Goal: Task Accomplishment & Management: Use online tool/utility

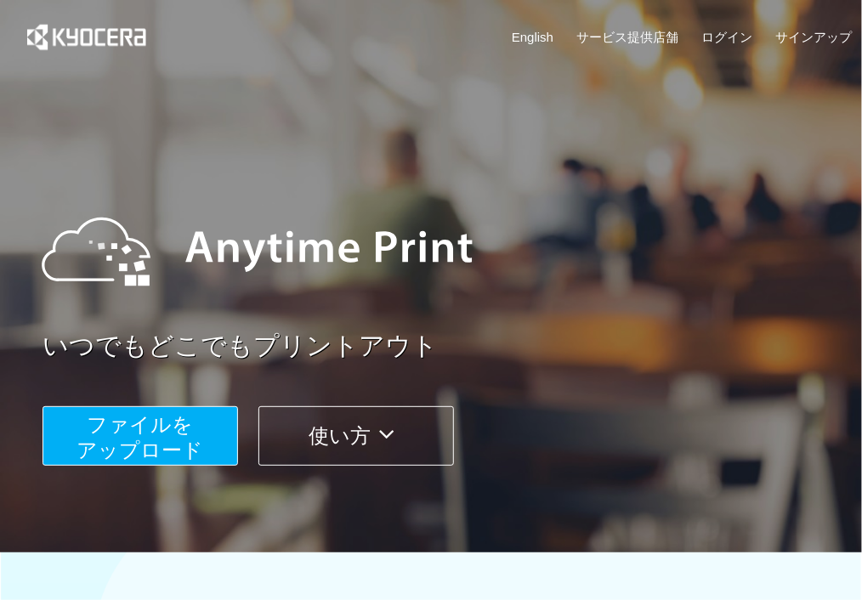
click at [197, 431] on button "ファイルを ​​アップロード" at bounding box center [141, 436] width 196 height 60
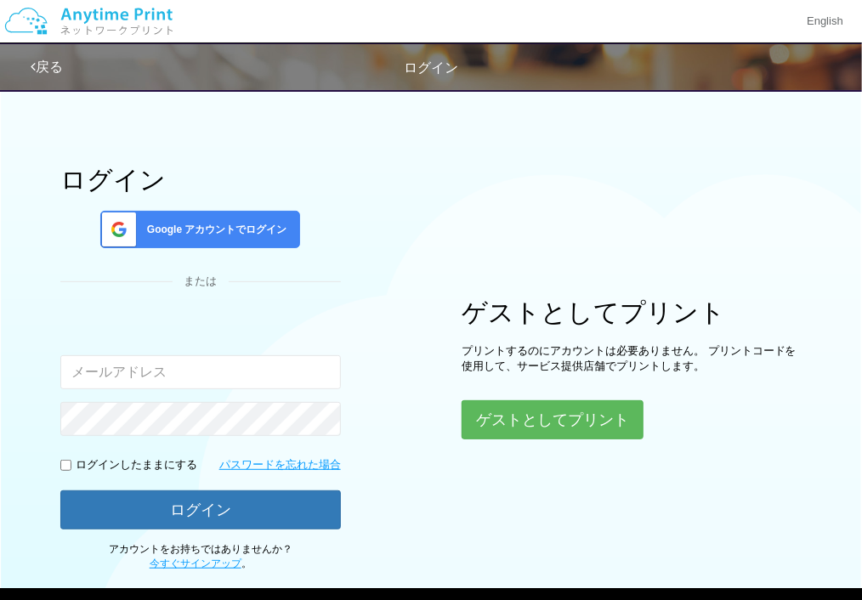
click at [220, 214] on div "Google アカウントでログイン" at bounding box center [200, 229] width 200 height 37
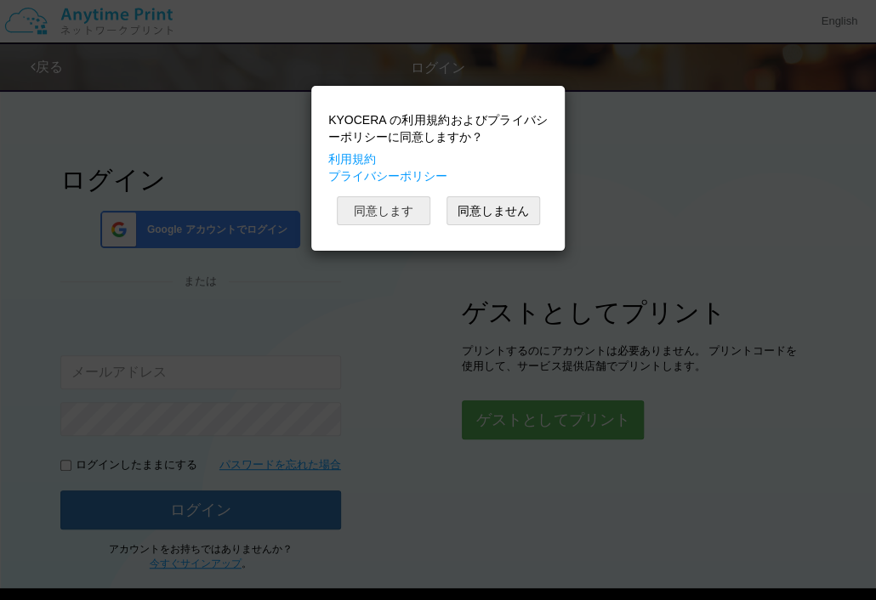
click at [357, 205] on button "同意します" at bounding box center [384, 210] width 94 height 29
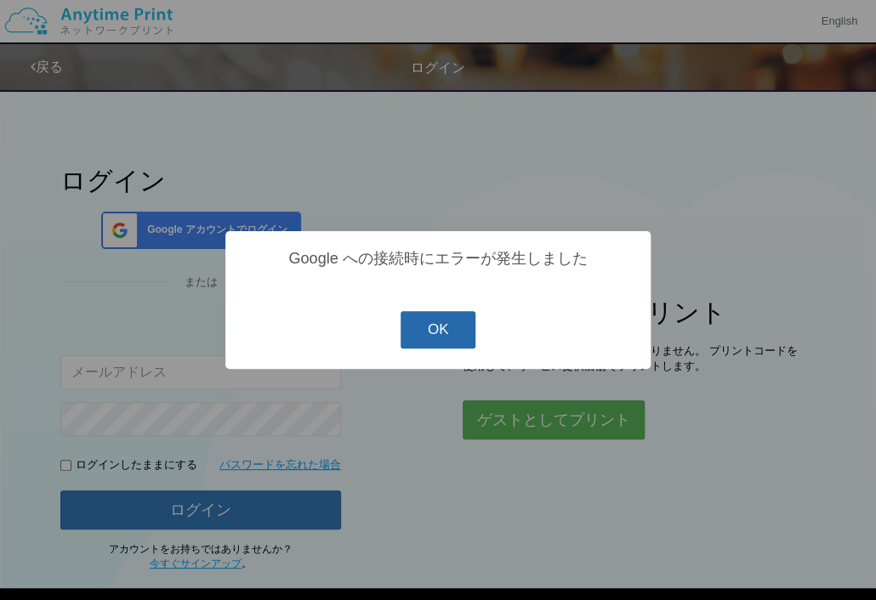
click at [442, 332] on button "OK" at bounding box center [438, 329] width 76 height 37
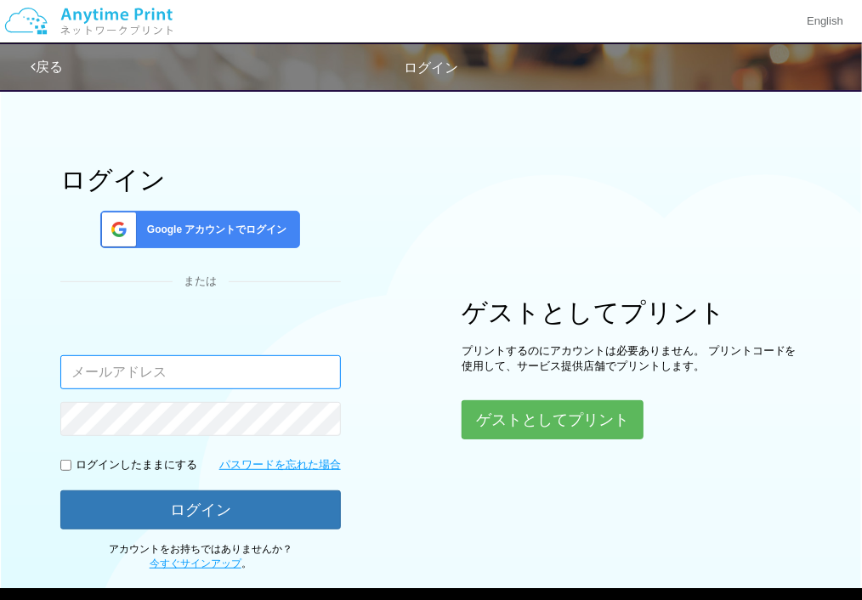
click at [263, 372] on input "email" at bounding box center [200, 372] width 281 height 34
type input "[EMAIL_ADDRESS][DOMAIN_NAME]"
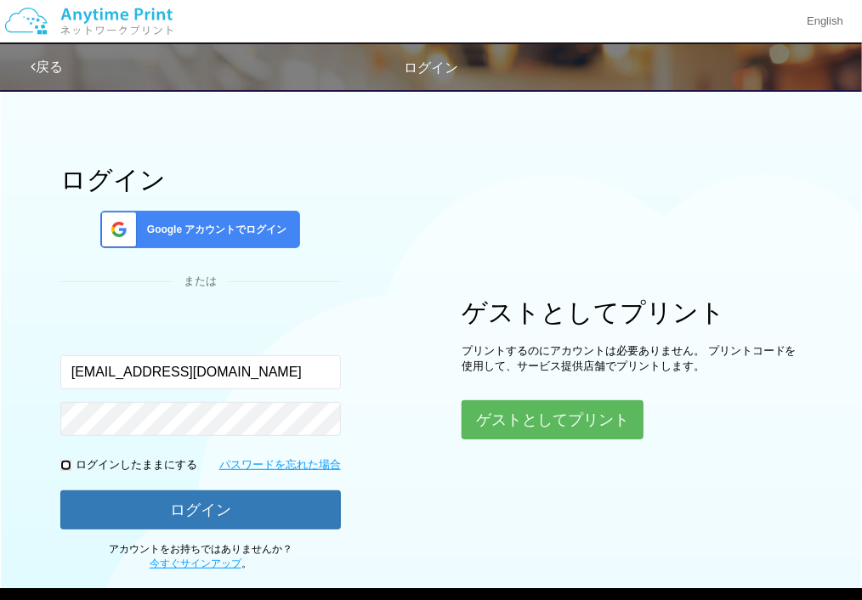
click at [60, 463] on input "checkbox" at bounding box center [65, 465] width 11 height 11
checkbox input "true"
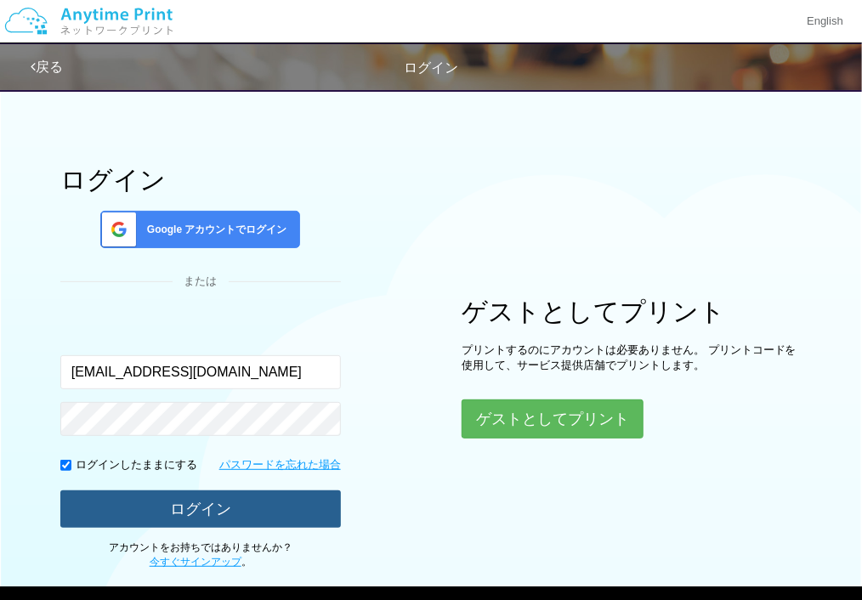
click at [153, 504] on button "ログイン" at bounding box center [200, 509] width 281 height 37
click at [191, 500] on button "ログイン" at bounding box center [200, 509] width 281 height 37
